Goal: Transaction & Acquisition: Book appointment/travel/reservation

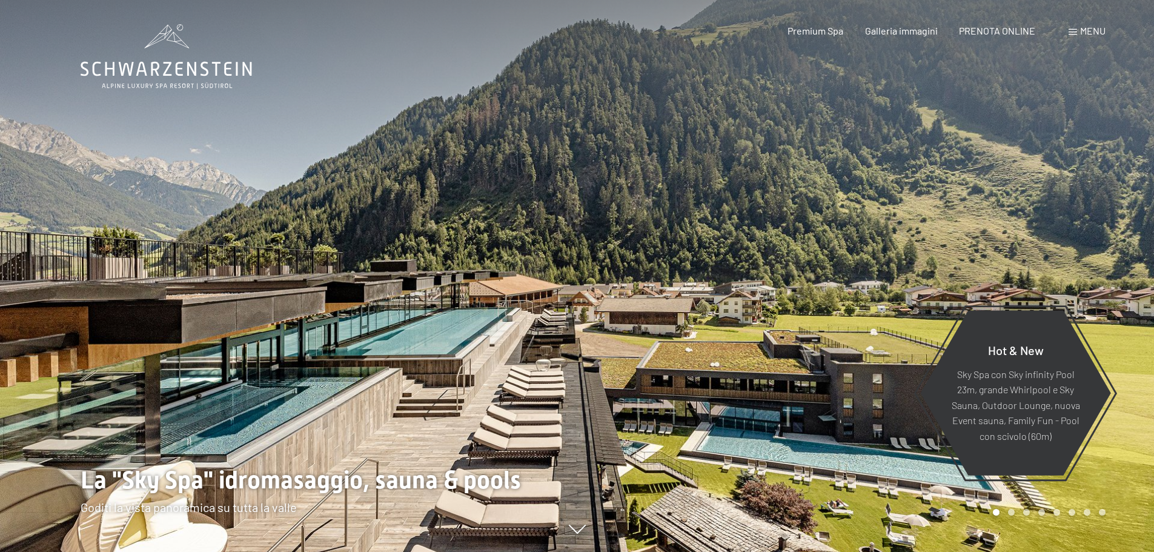
click at [997, 30] on span "PRENOTA ONLINE" at bounding box center [997, 31] width 76 height 12
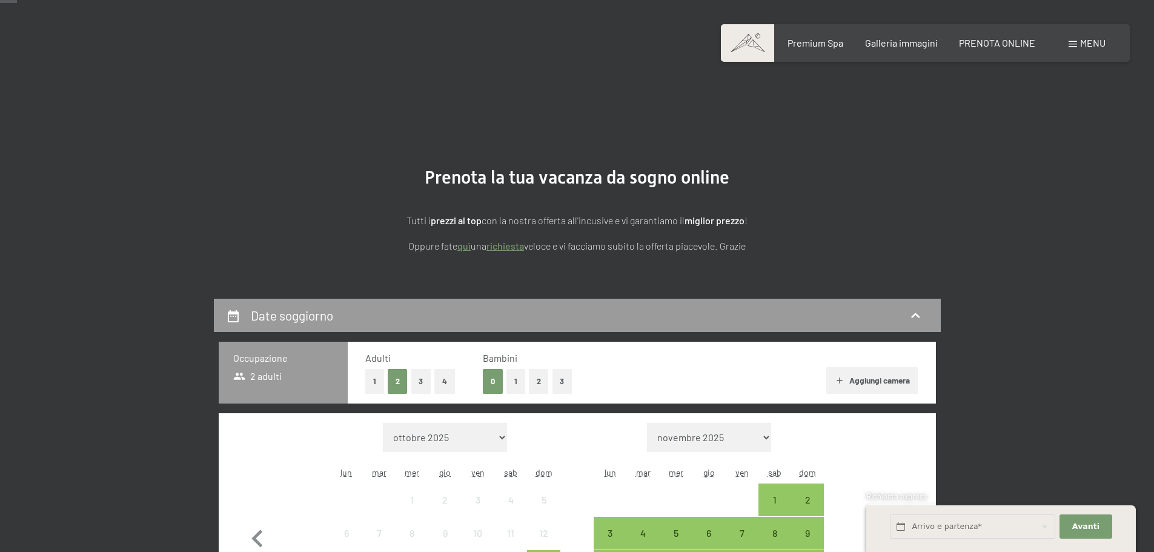
scroll to position [303, 0]
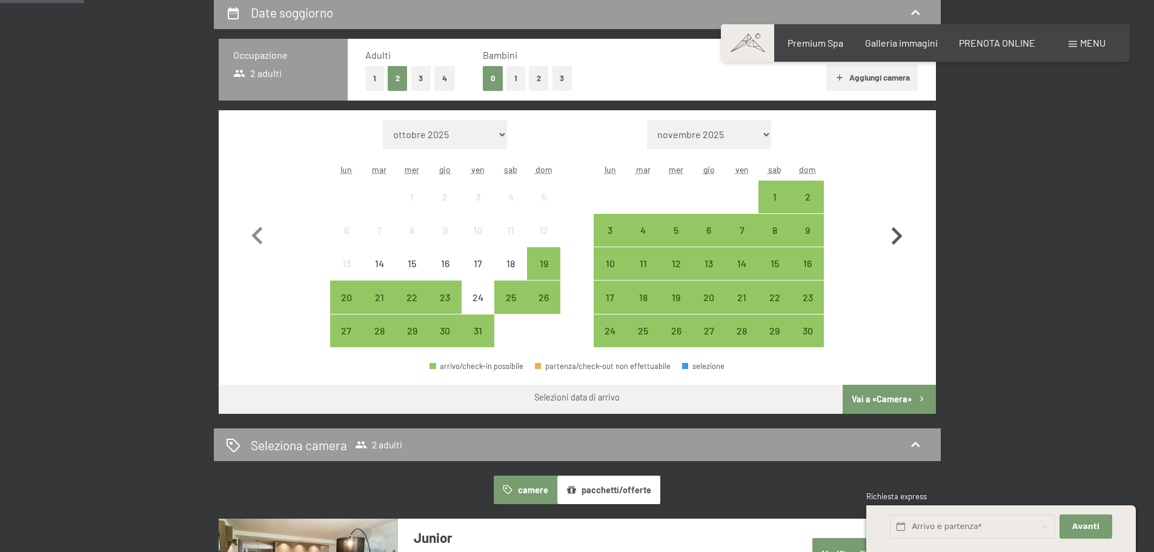
click at [892, 231] on icon "button" at bounding box center [896, 236] width 35 height 35
select select "[DATE]"
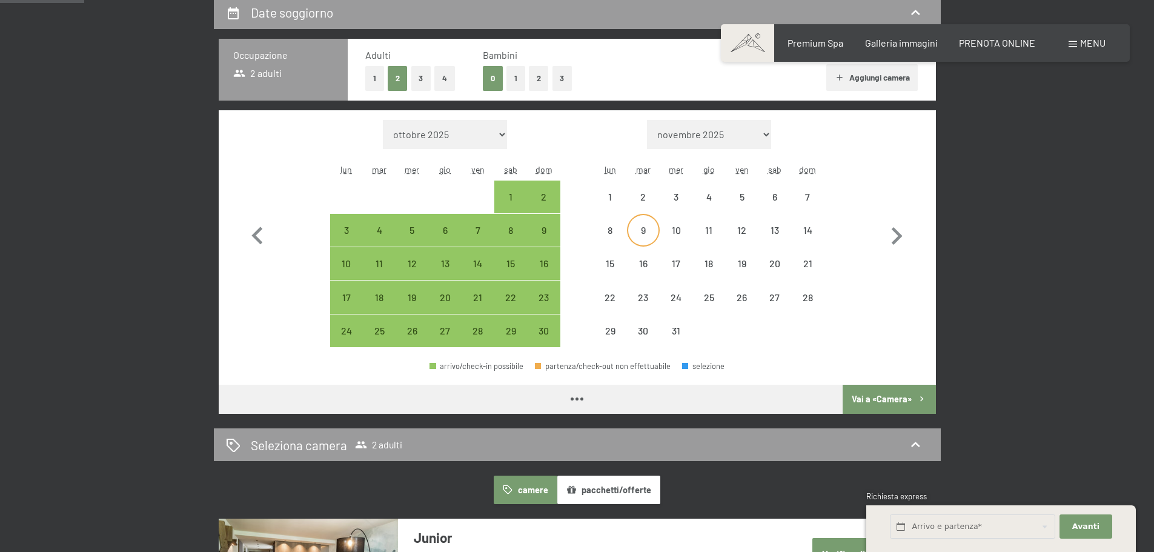
select select "[DATE]"
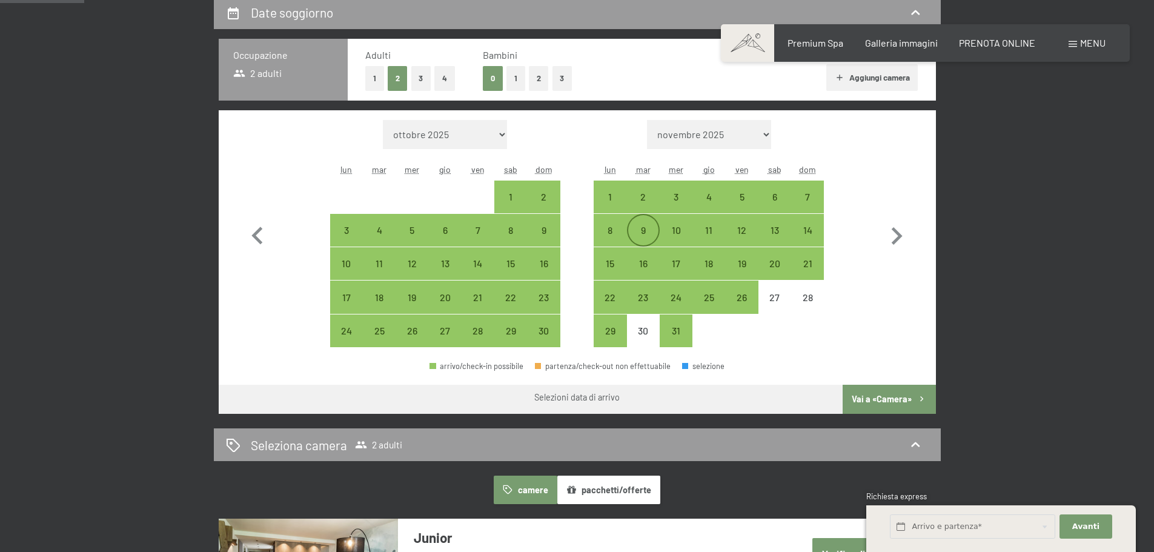
click at [640, 231] on div "9" at bounding box center [643, 240] width 30 height 30
select select "[DATE]"
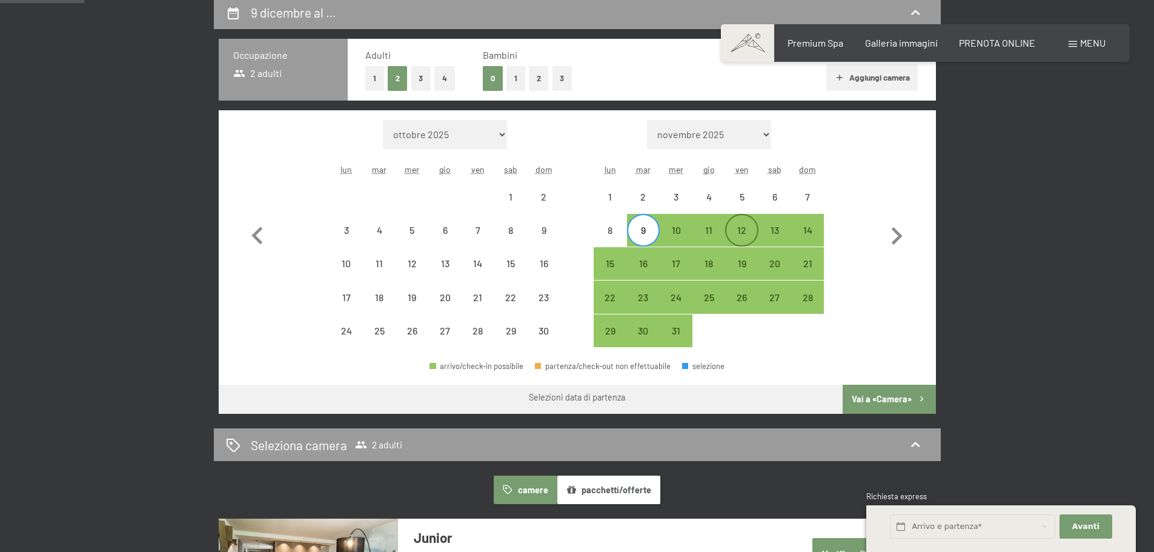
click at [736, 231] on div "12" at bounding box center [742, 240] width 30 height 30
select select "[DATE]"
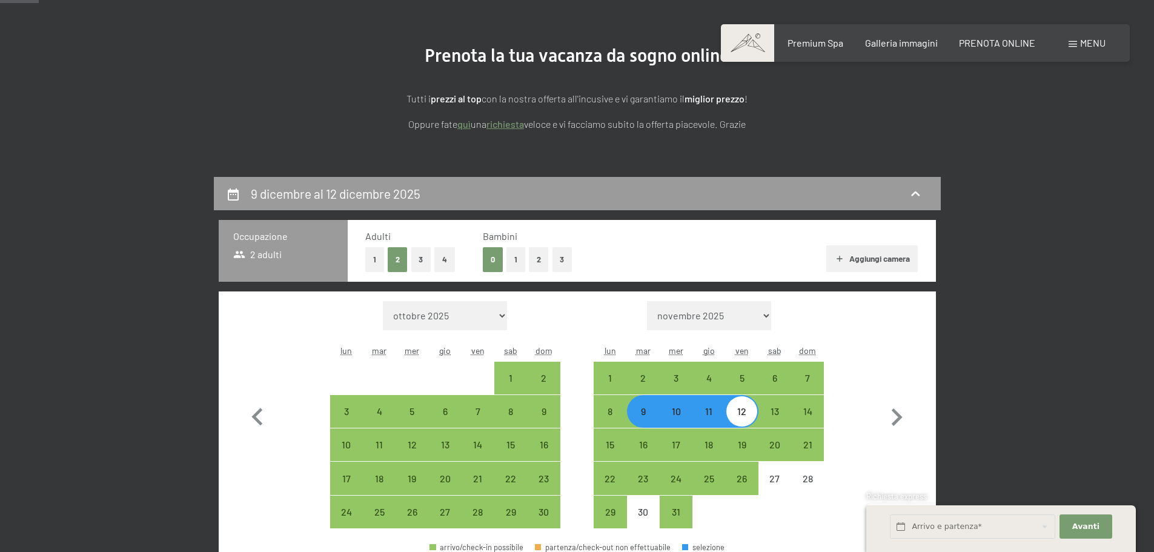
scroll to position [121, 0]
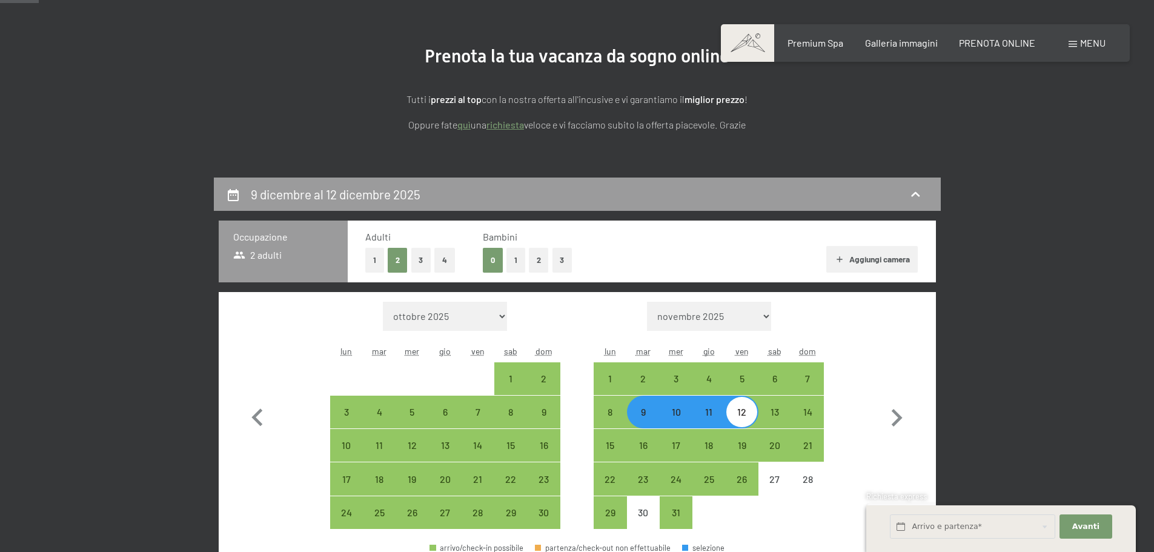
click at [254, 258] on span "2 adulti" at bounding box center [257, 254] width 49 height 13
click at [515, 255] on button "1" at bounding box center [516, 260] width 19 height 25
select select "[DATE]"
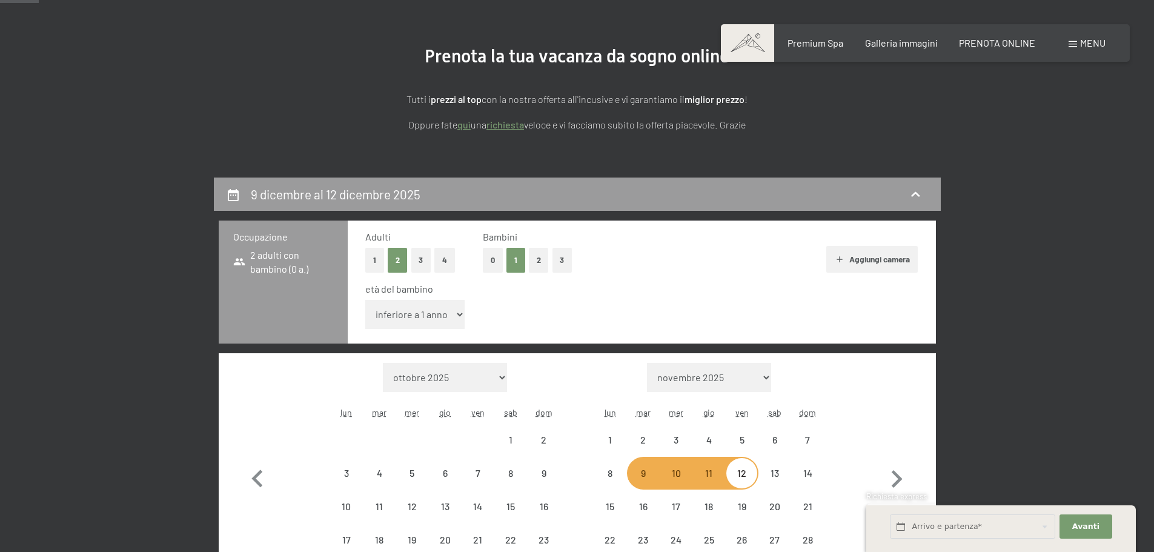
click at [457, 315] on label "Consenso marketing*" at bounding box center [504, 311] width 98 height 12
click at [455, 315] on input "Consenso marketing*" at bounding box center [449, 311] width 12 height 12
checkbox input "false"
select select "[DATE]"
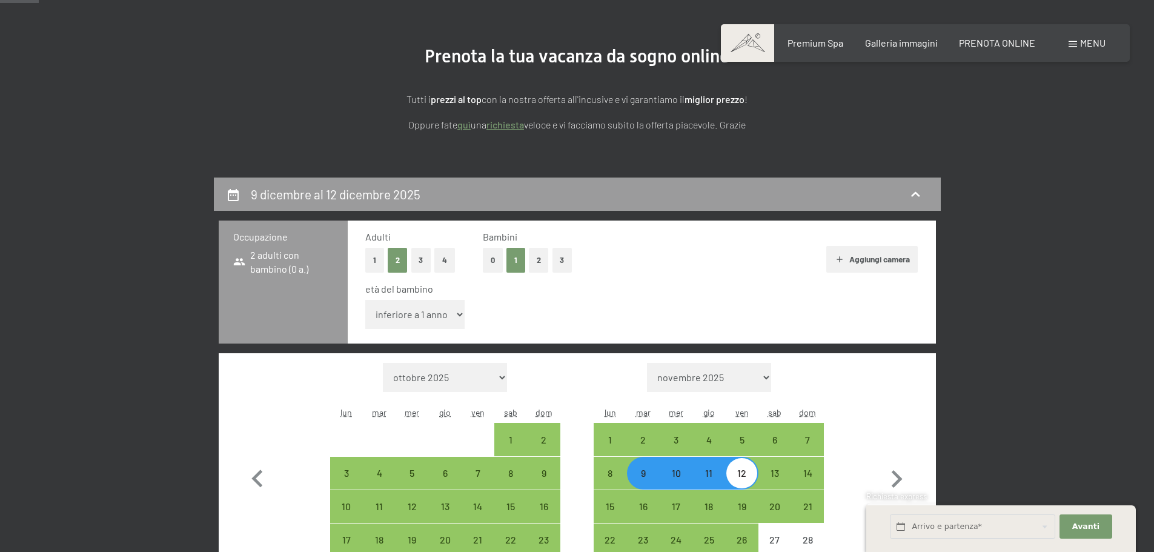
click at [431, 314] on select "inferiore a 1 anno 1 anno 2 anni 3 anni 4 anni 5 anni 6 anni 7 anni 8 anni 9 an…" at bounding box center [415, 314] width 100 height 29
select select "1"
click at [365, 300] on select "inferiore a 1 anno 1 anno 2 anni 3 anni 4 anni 5 anni 6 anni 7 anni 8 anni 9 an…" at bounding box center [415, 314] width 100 height 29
select select "[DATE]"
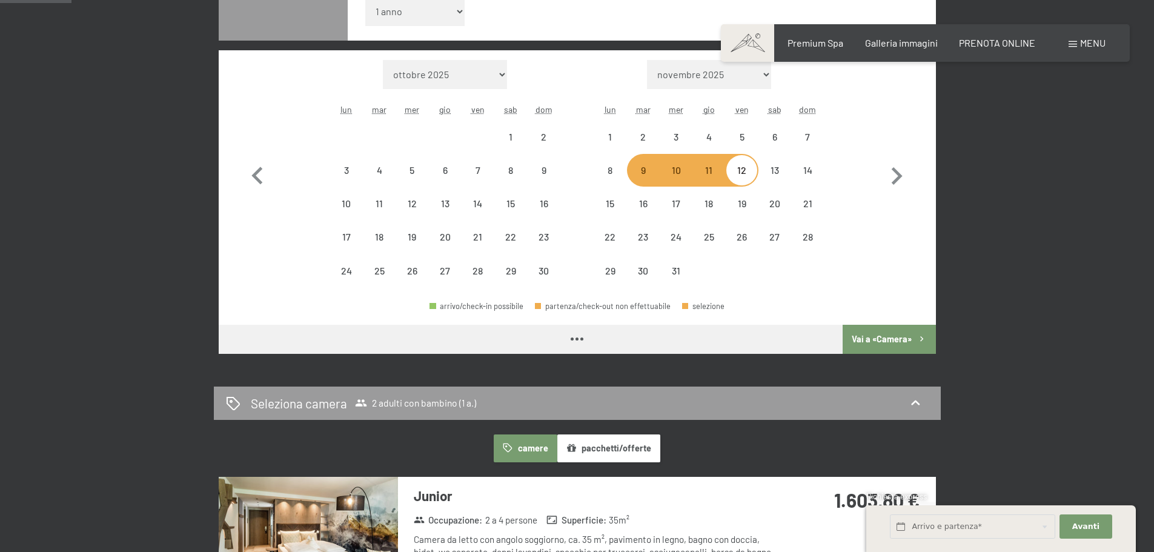
select select "[DATE]"
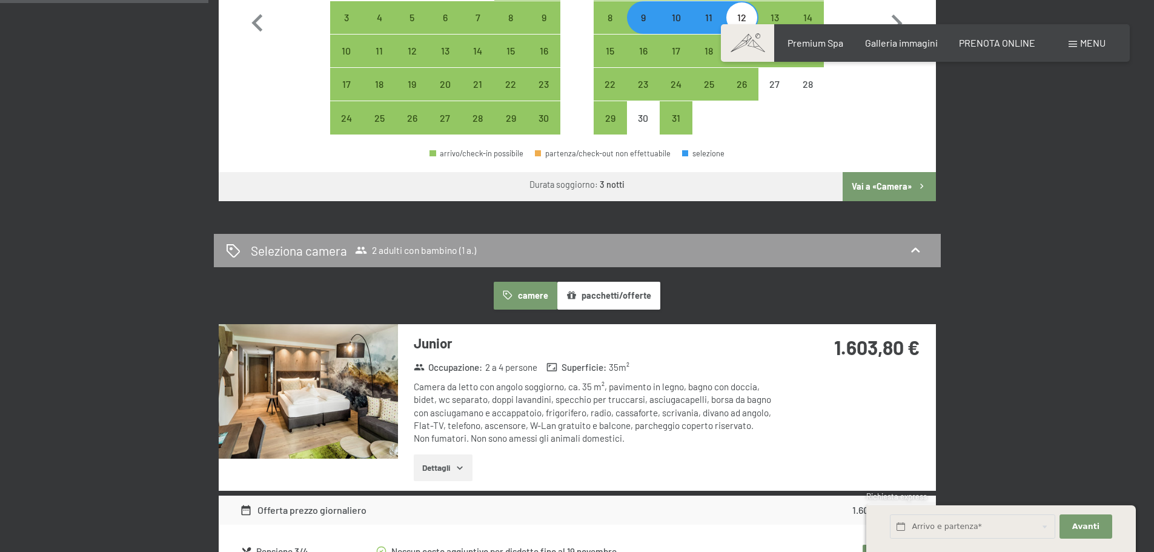
scroll to position [727, 0]
